Goal: Task Accomplishment & Management: Use online tool/utility

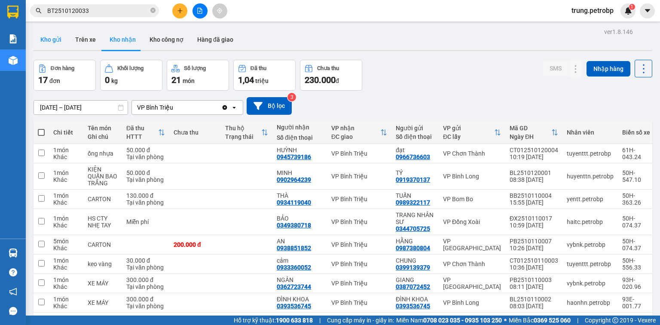
click at [58, 39] on button "Kho gửi" at bounding box center [51, 39] width 35 height 21
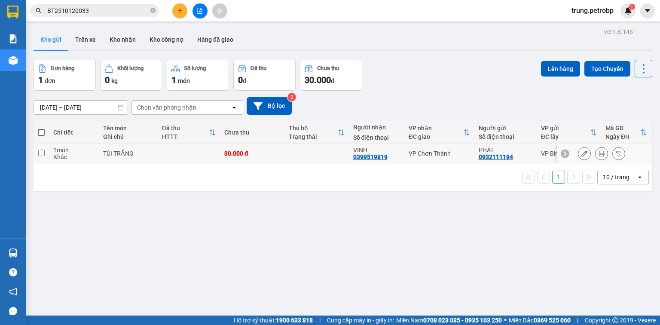
click at [454, 155] on div "VP Chơn Thành" at bounding box center [439, 153] width 61 height 7
checkbox input "true"
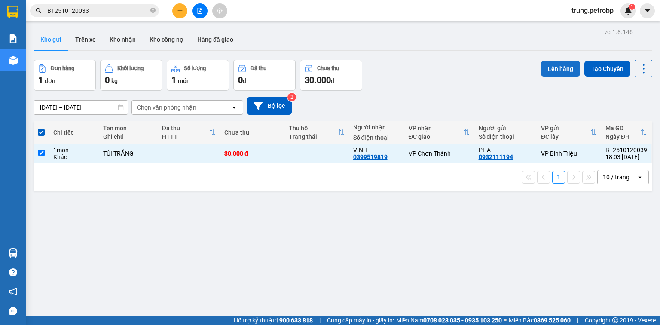
click at [562, 65] on button "Lên hàng" at bounding box center [560, 68] width 39 height 15
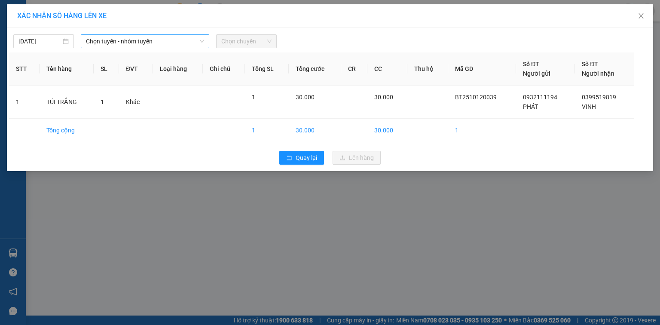
click at [167, 45] on span "Chọn tuyến - nhóm tuyến" at bounding box center [145, 41] width 118 height 13
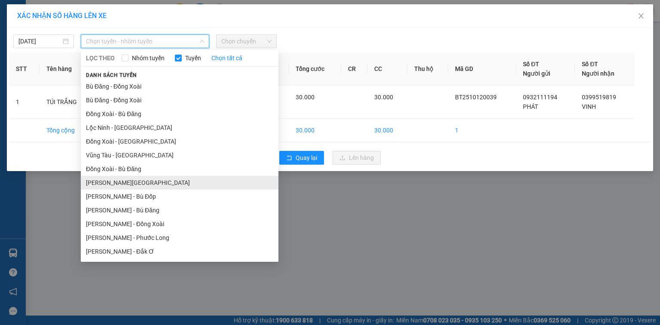
click at [201, 186] on li "[PERSON_NAME][GEOGRAPHIC_DATA]" at bounding box center [180, 183] width 198 height 14
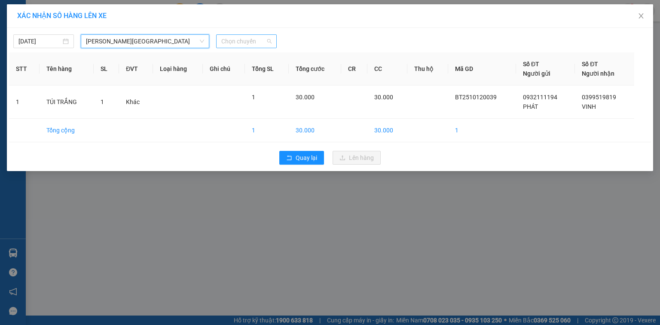
click at [243, 42] on span "Chọn chuyến" at bounding box center [246, 41] width 50 height 13
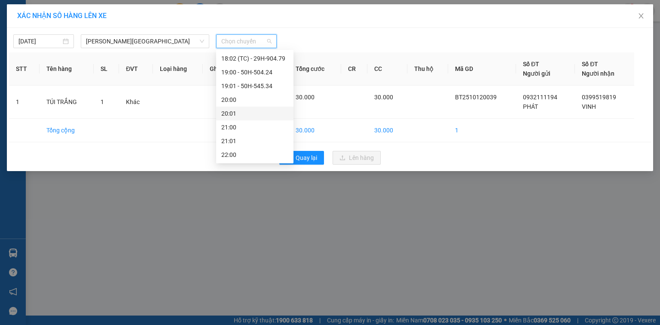
scroll to position [412, 0]
click at [273, 113] on div "18:01 - 93F-001.77" at bounding box center [254, 113] width 67 height 9
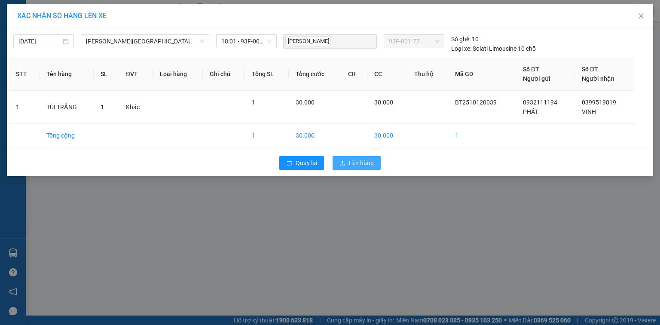
click at [350, 160] on span "Lên hàng" at bounding box center [361, 162] width 25 height 9
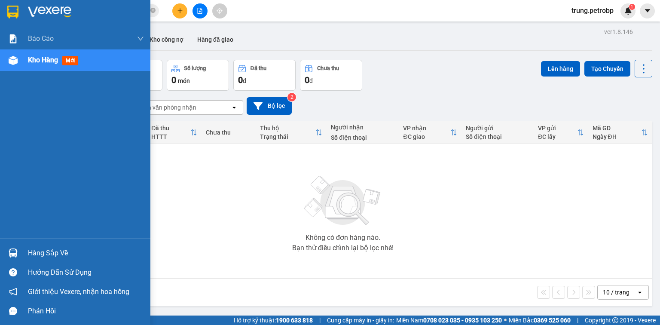
click at [54, 253] on div "Hàng sắp về" at bounding box center [86, 253] width 116 height 13
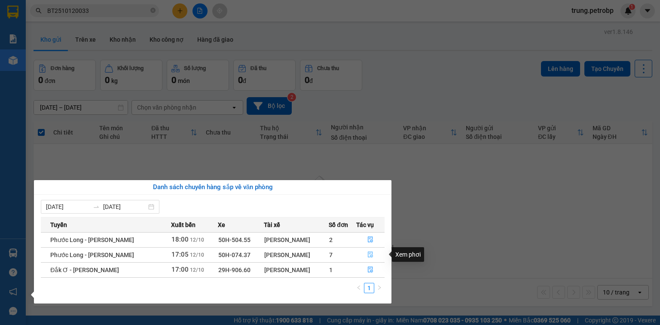
click at [368, 257] on icon "file-done" at bounding box center [370, 255] width 5 height 6
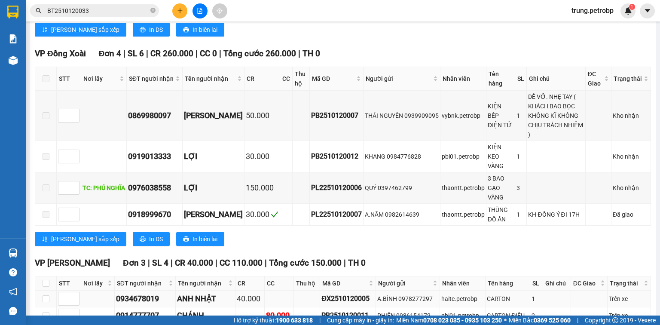
scroll to position [292, 0]
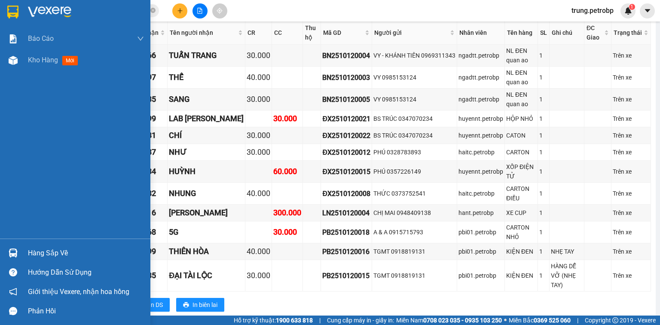
click at [61, 255] on div "Hàng sắp về" at bounding box center [86, 253] width 116 height 13
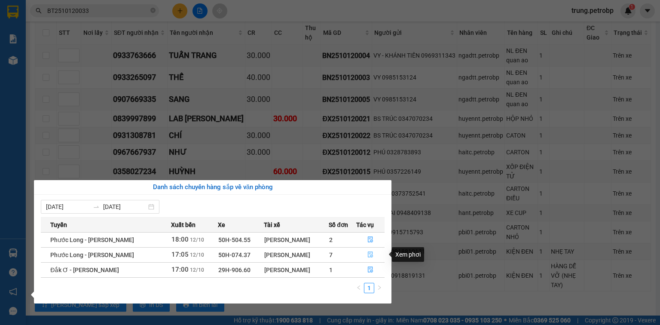
click at [369, 254] on icon "file-done" at bounding box center [370, 254] width 6 height 6
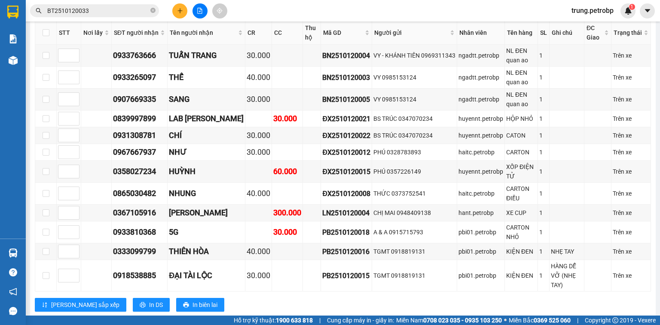
click at [130, 11] on input "BT2510120033" at bounding box center [97, 10] width 101 height 9
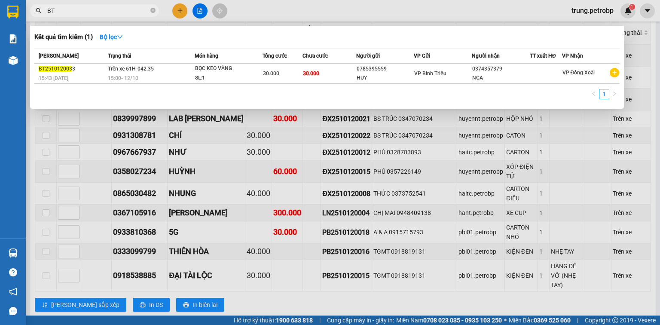
type input "B"
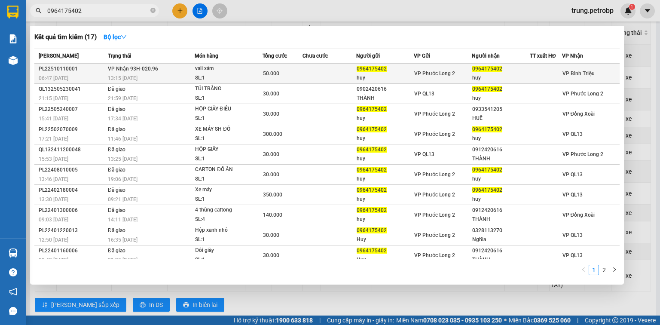
type input "0964175402"
click at [234, 67] on div "vali xám" at bounding box center [227, 68] width 64 height 9
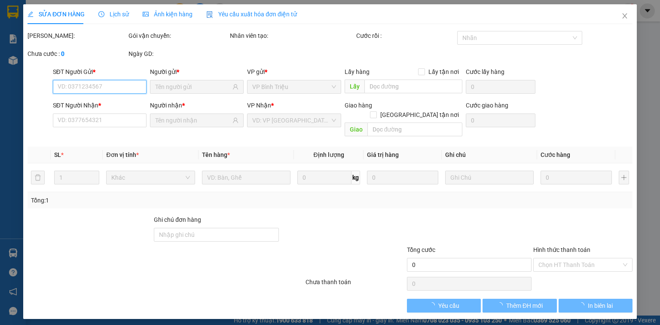
type input "0964175402"
type input "huy"
type input "0964175402"
type input "huy"
type input "50.000"
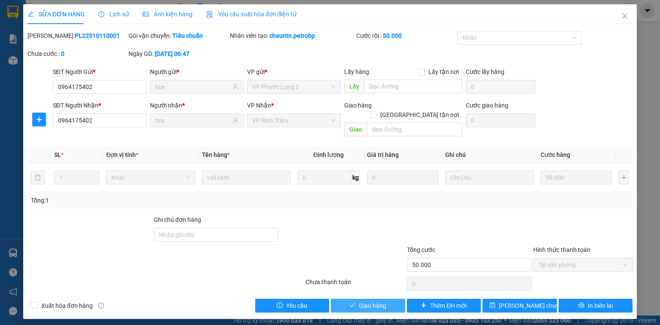
click at [383, 301] on span "Giao hàng" at bounding box center [372, 305] width 27 height 9
